Goal: Entertainment & Leisure: Browse casually

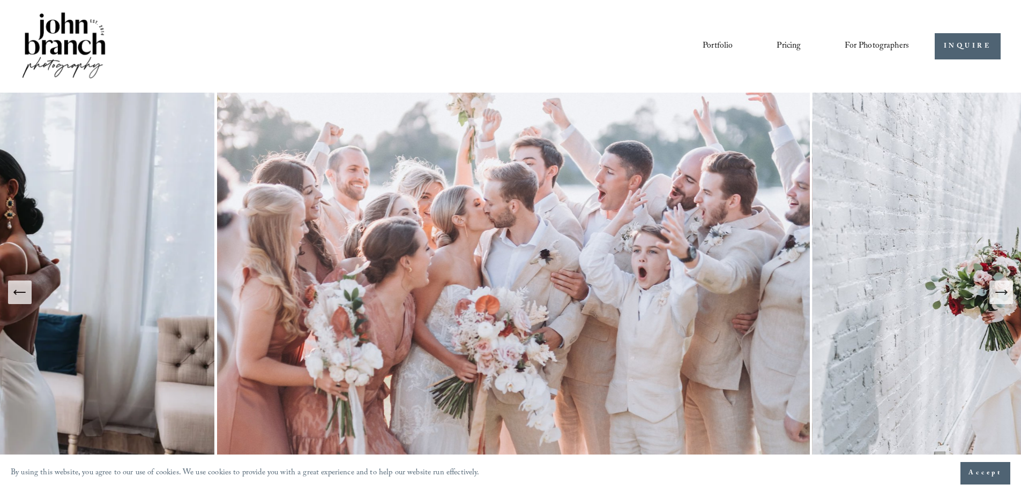
click at [724, 50] on link "Portfolio" at bounding box center [718, 46] width 30 height 18
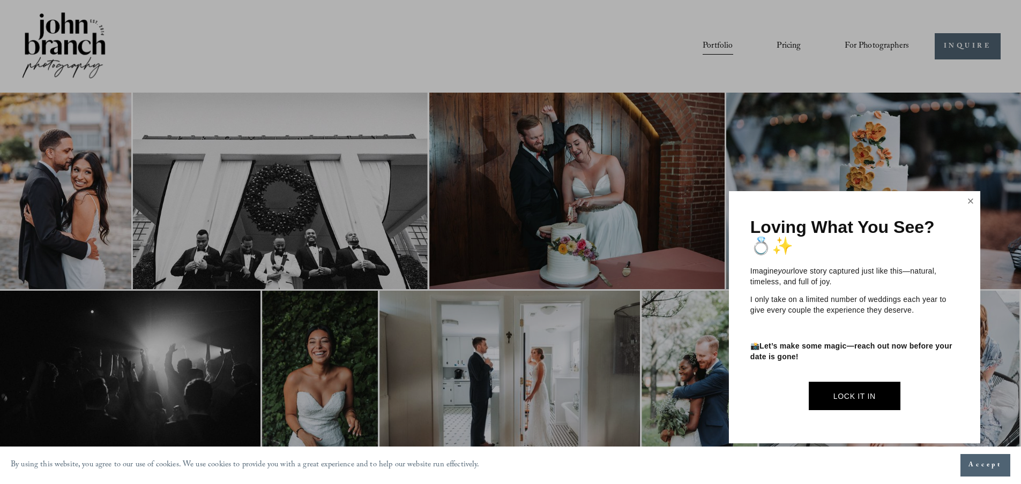
click at [970, 200] on link "Close" at bounding box center [970, 201] width 16 height 17
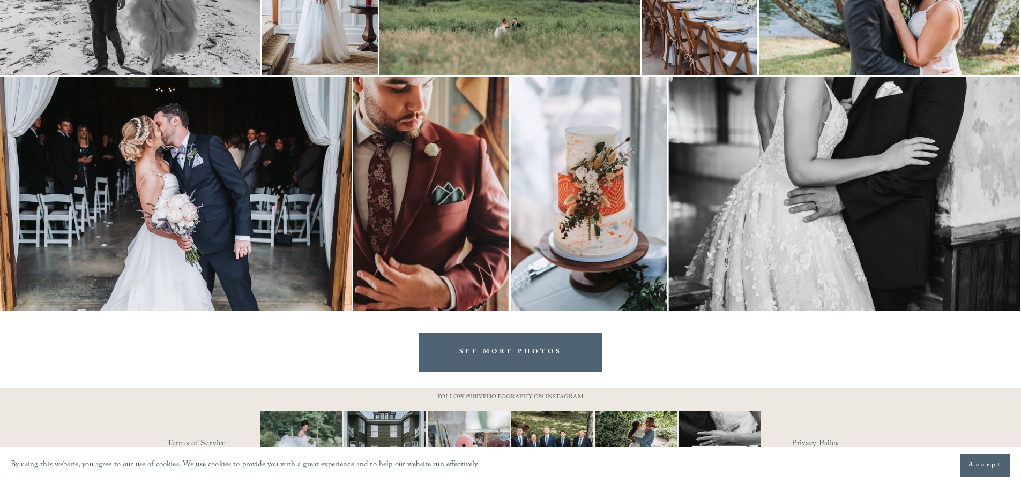
scroll to position [2165, 0]
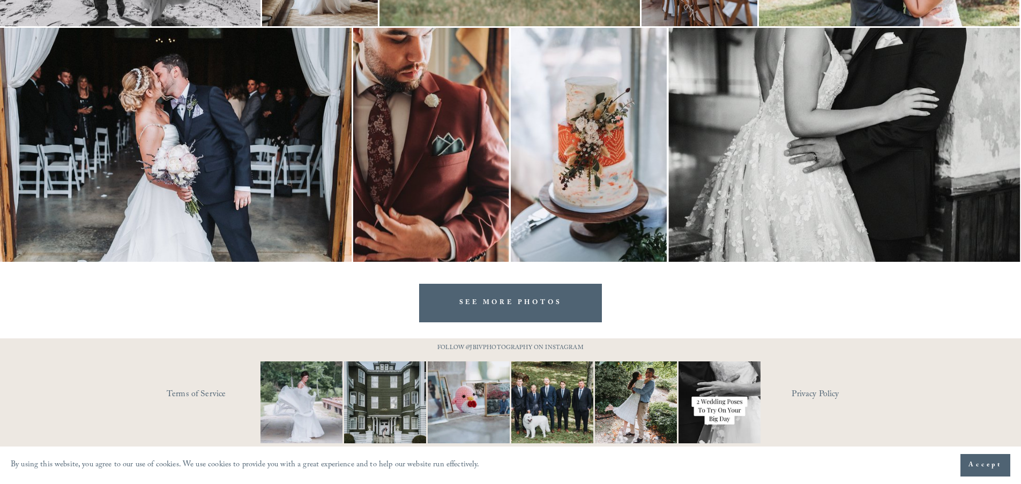
click at [532, 297] on link "SEE MORE PHOTOS" at bounding box center [510, 303] width 183 height 38
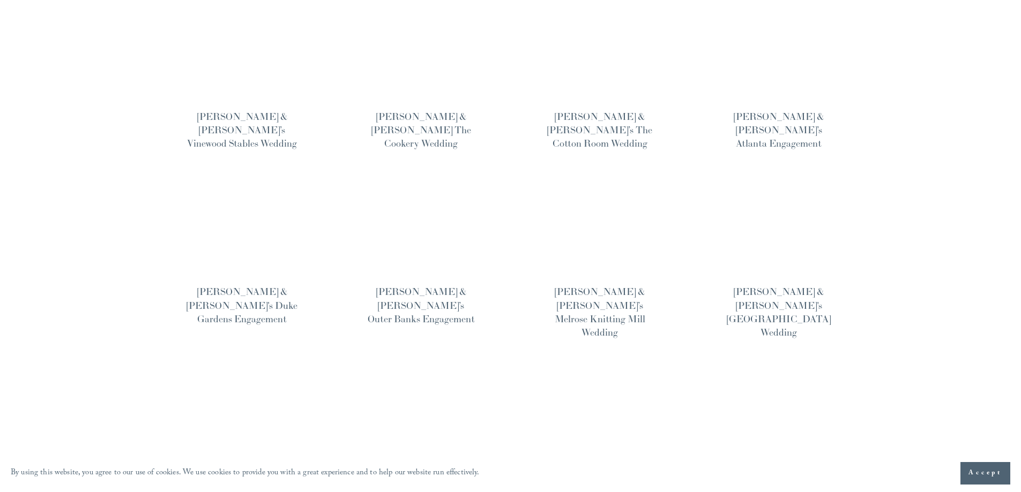
scroll to position [528, 0]
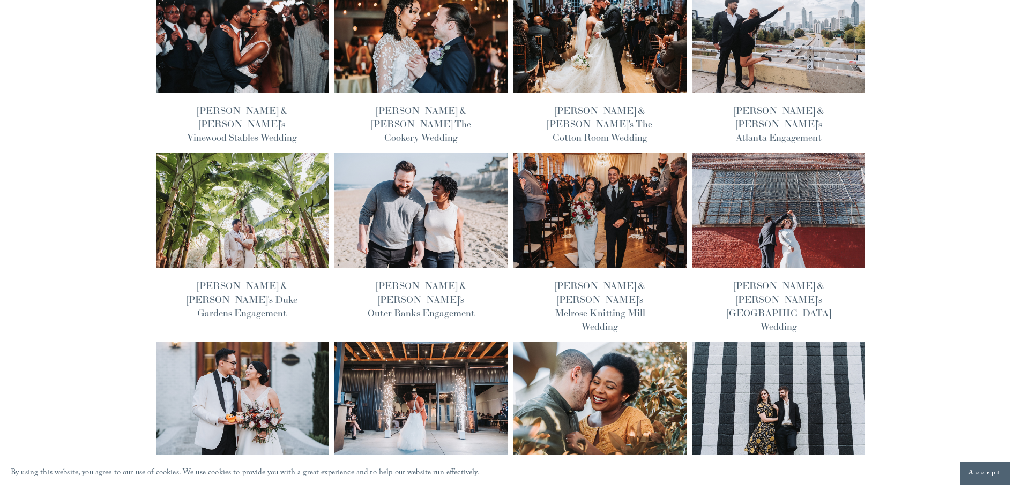
click at [655, 171] on img at bounding box center [599, 210] width 175 height 117
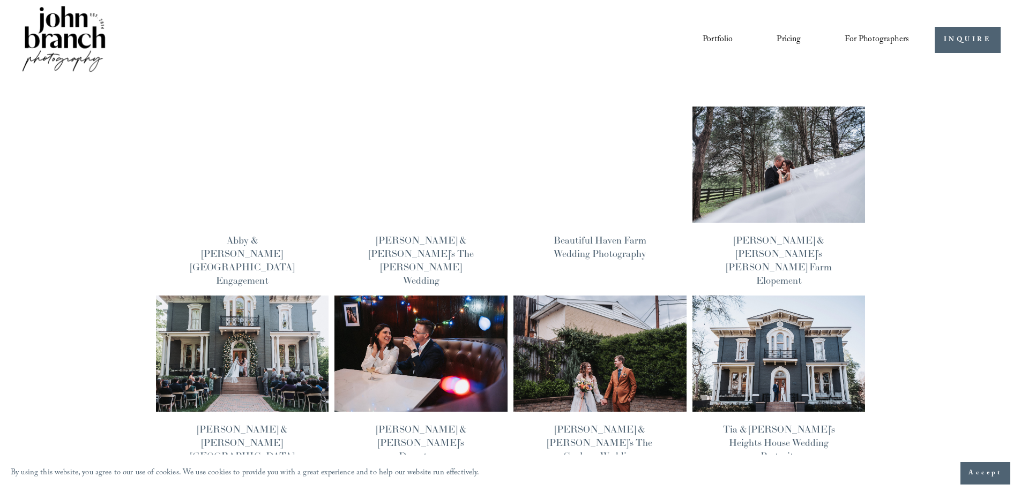
scroll to position [0, 0]
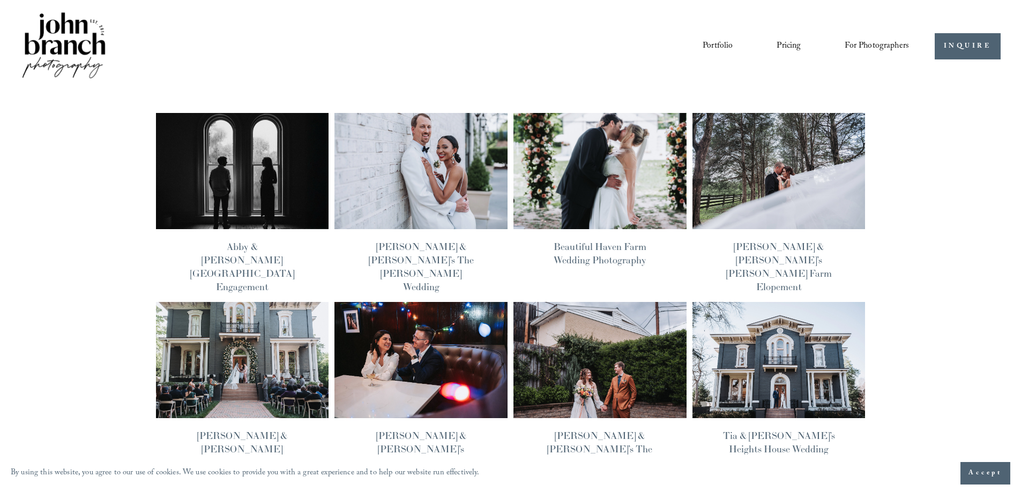
click at [833, 312] on img at bounding box center [778, 360] width 175 height 117
click at [712, 42] on link "Portfolio" at bounding box center [718, 46] width 30 height 18
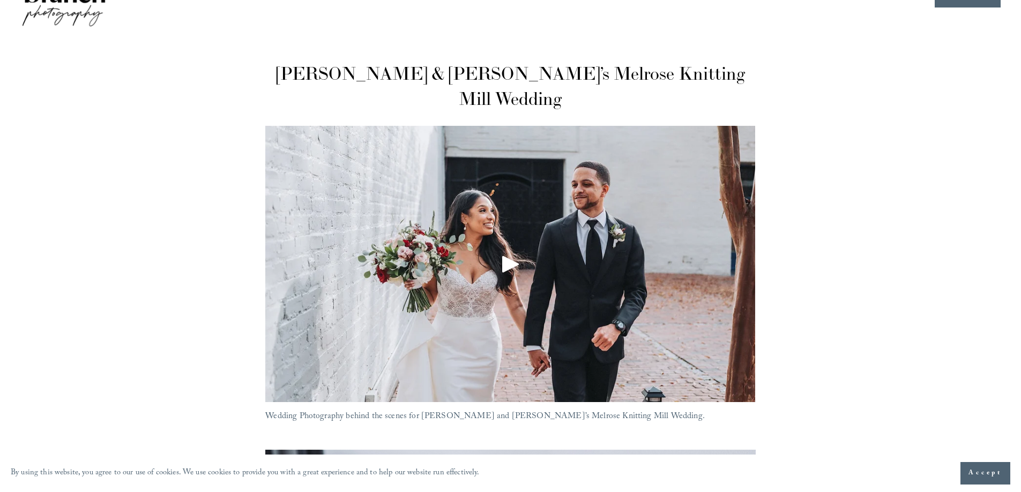
scroll to position [178, 0]
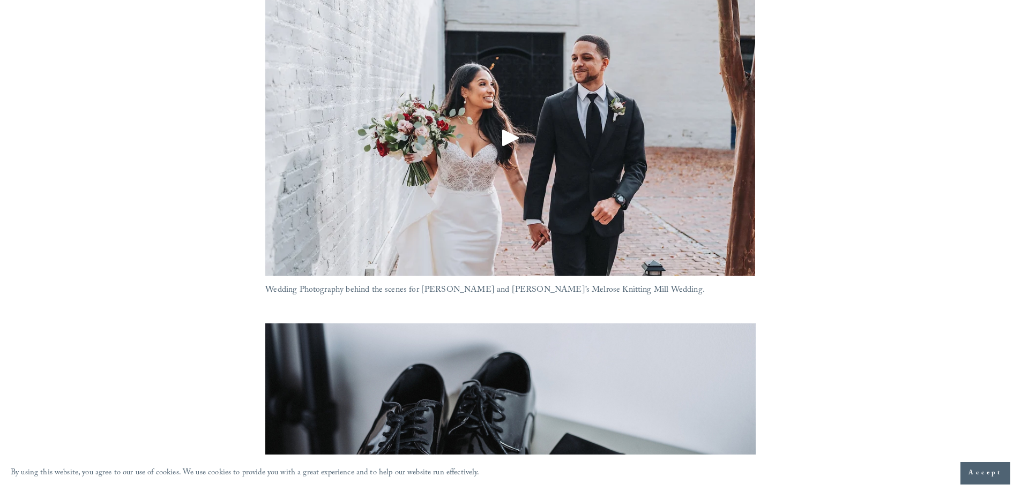
click at [515, 125] on div "Play" at bounding box center [511, 138] width 26 height 26
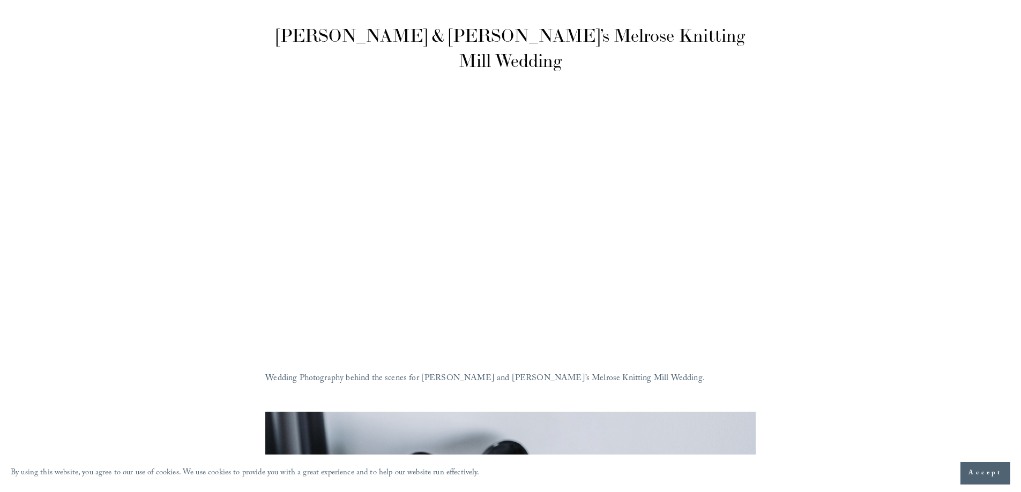
scroll to position [0, 0]
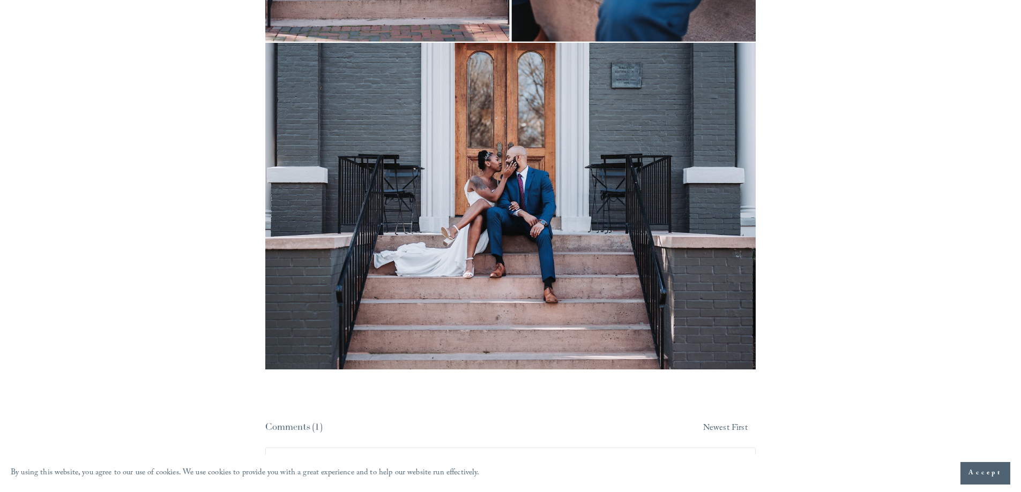
scroll to position [5359, 0]
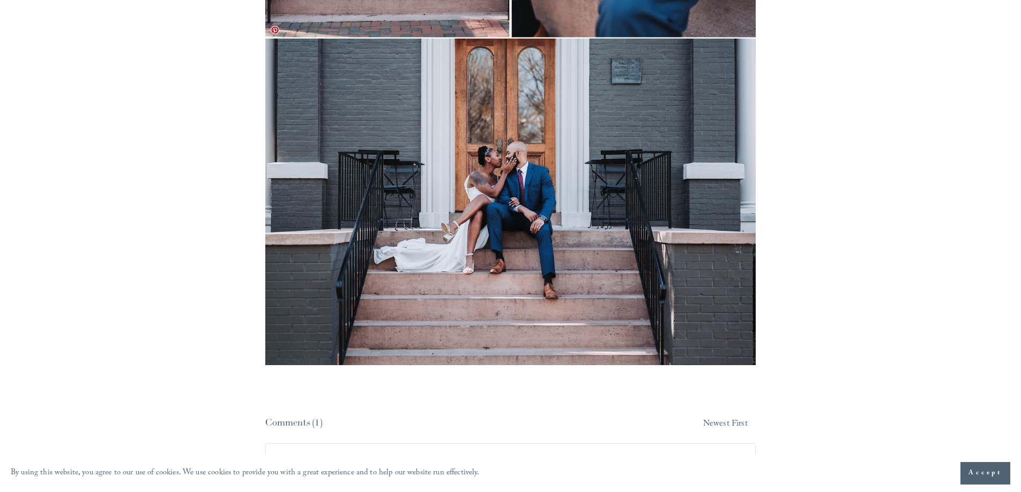
click at [563, 138] on img at bounding box center [510, 202] width 490 height 326
click at [539, 152] on img at bounding box center [510, 202] width 490 height 326
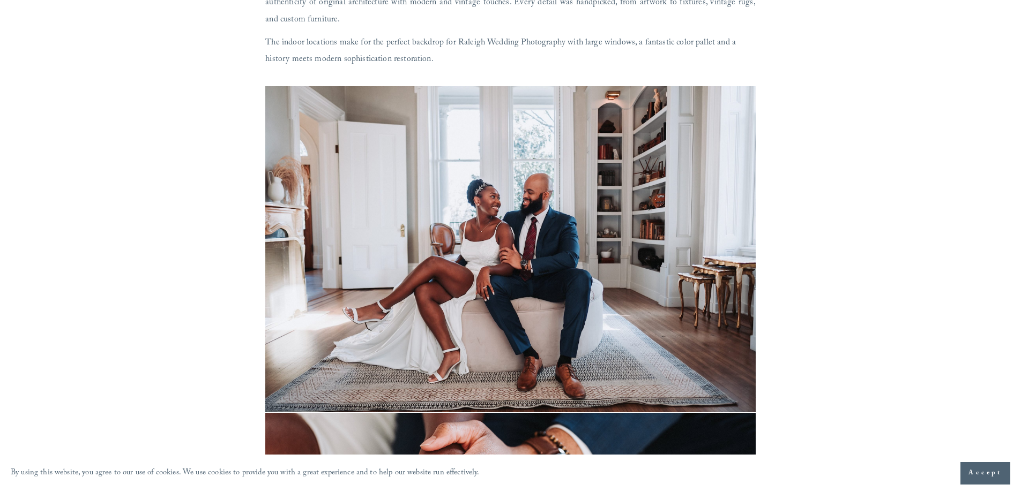
scroll to position [0, 0]
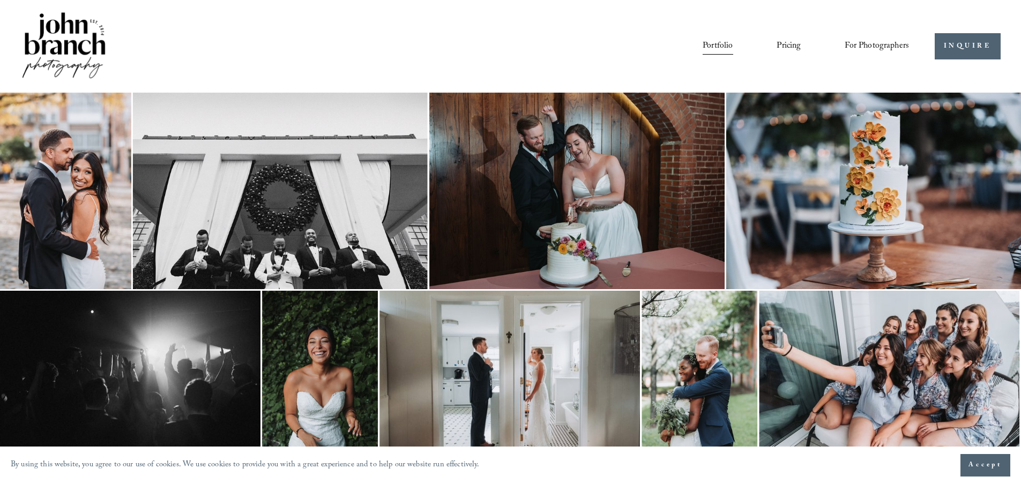
drag, startPoint x: 648, startPoint y: 124, endPoint x: 656, endPoint y: 124, distance: 8.1
